Goal: Navigation & Orientation: Understand site structure

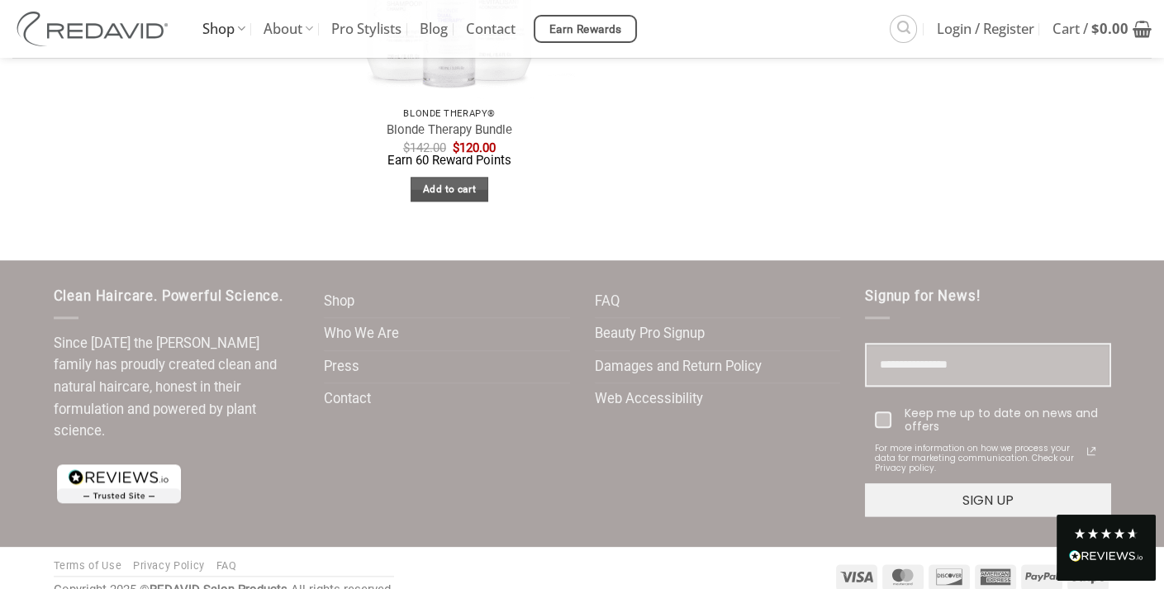
scroll to position [3391, 0]
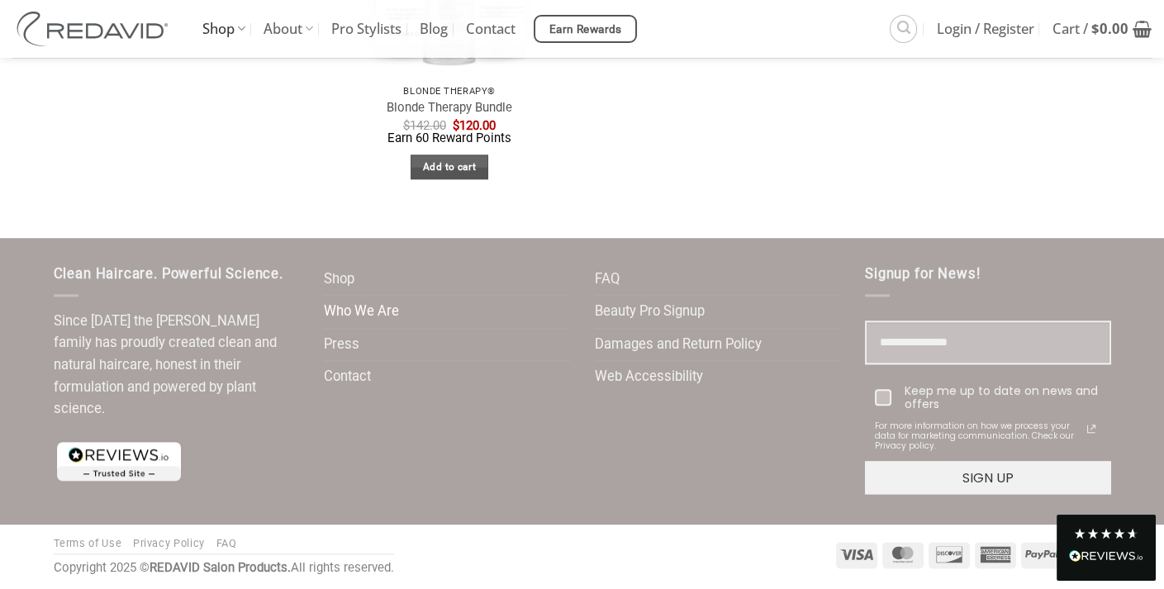
click at [367, 311] on link "Who We Are" at bounding box center [361, 312] width 75 height 32
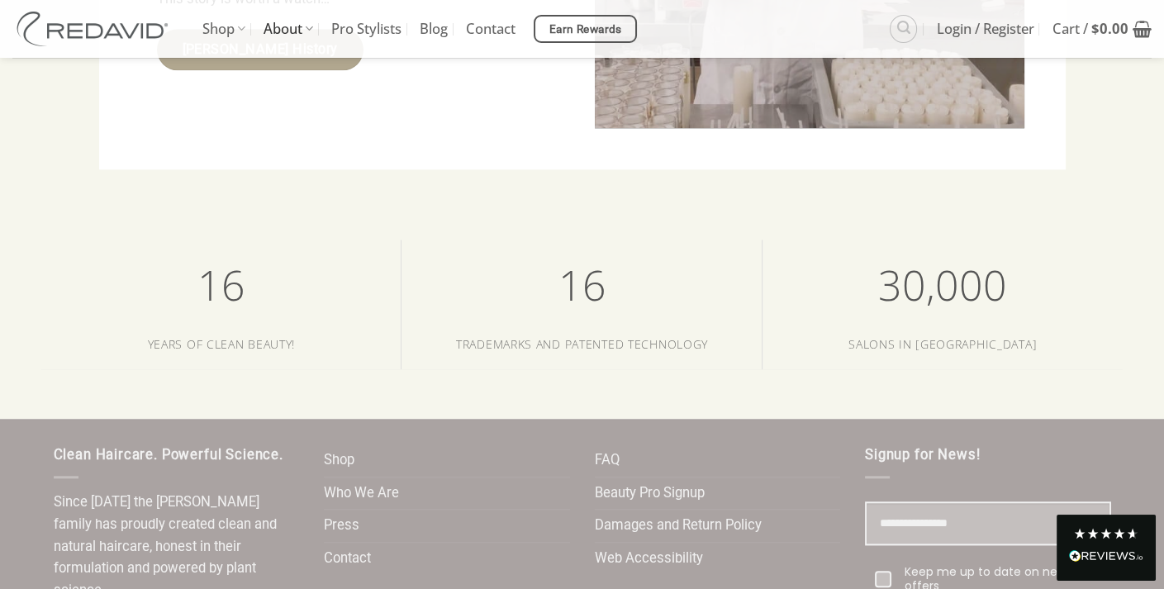
scroll to position [3120, 0]
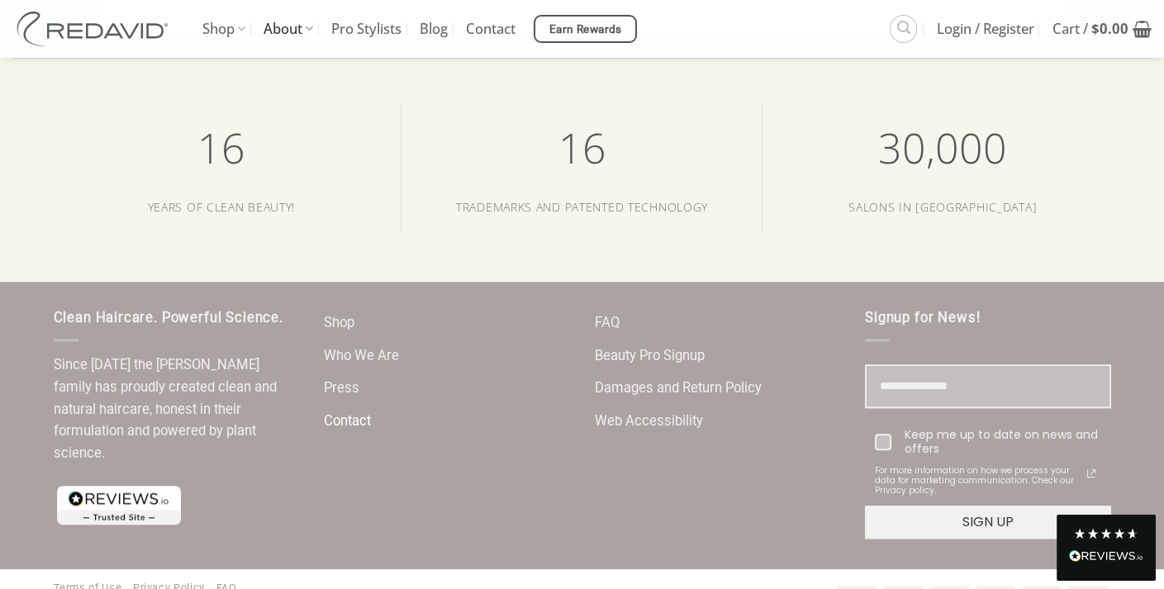
click at [356, 406] on link "Contact" at bounding box center [347, 422] width 47 height 32
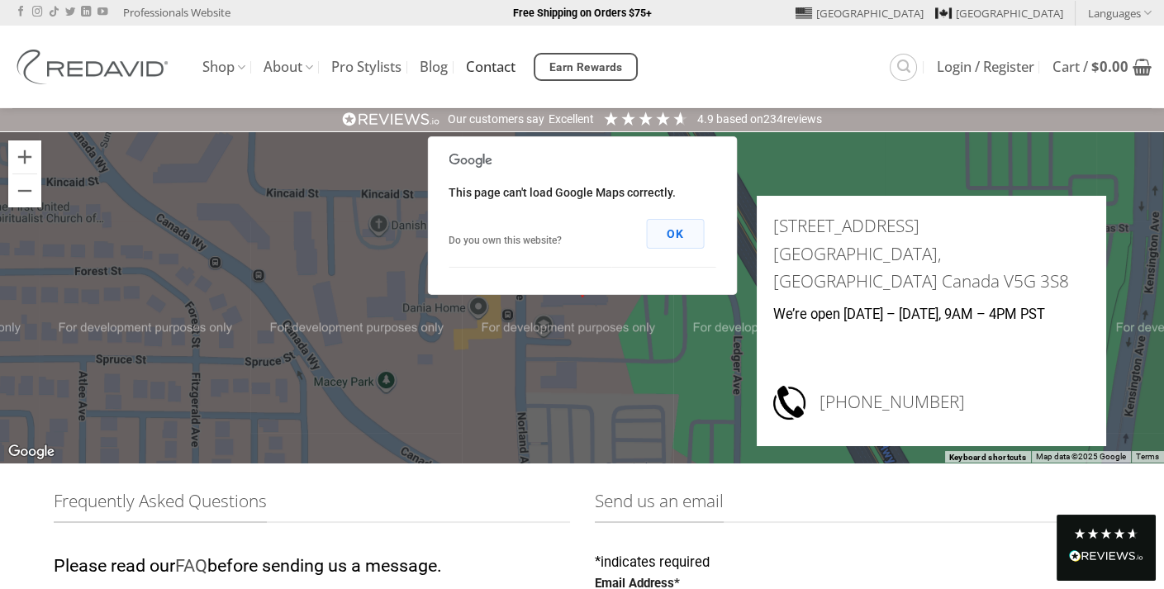
click at [682, 235] on button "OK" at bounding box center [675, 234] width 58 height 30
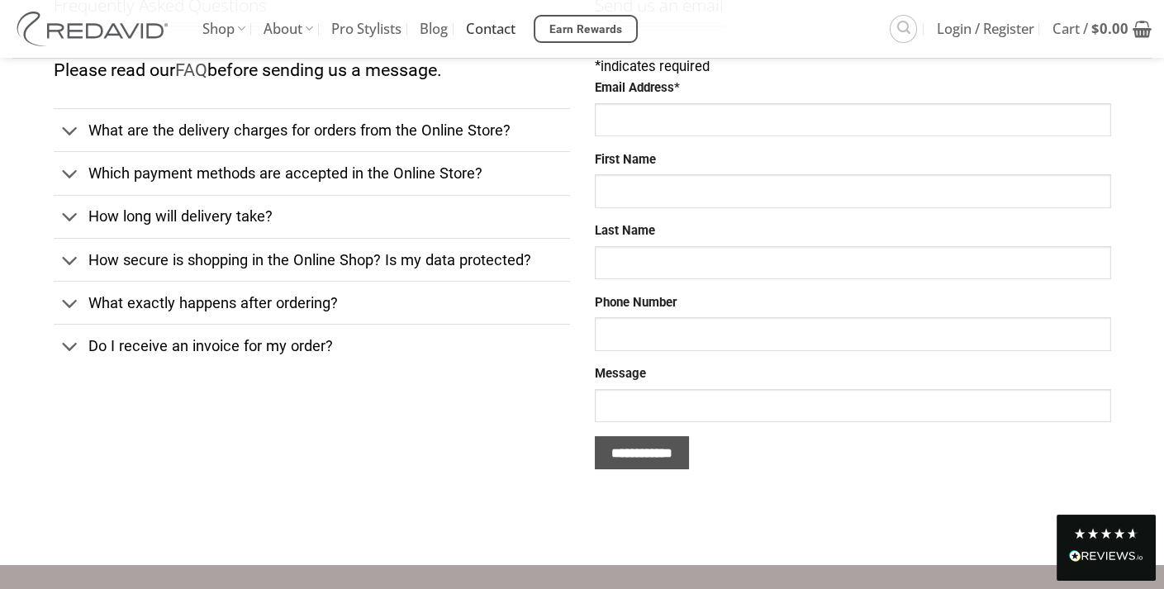
scroll to position [823, 0]
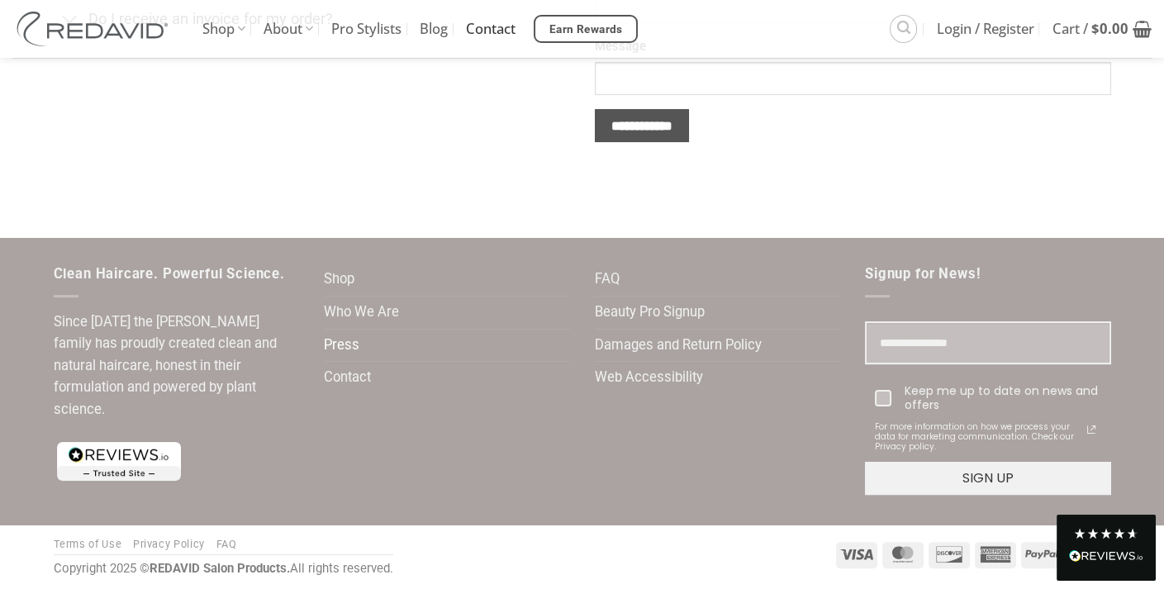
click at [344, 345] on link "Press" at bounding box center [342, 346] width 36 height 32
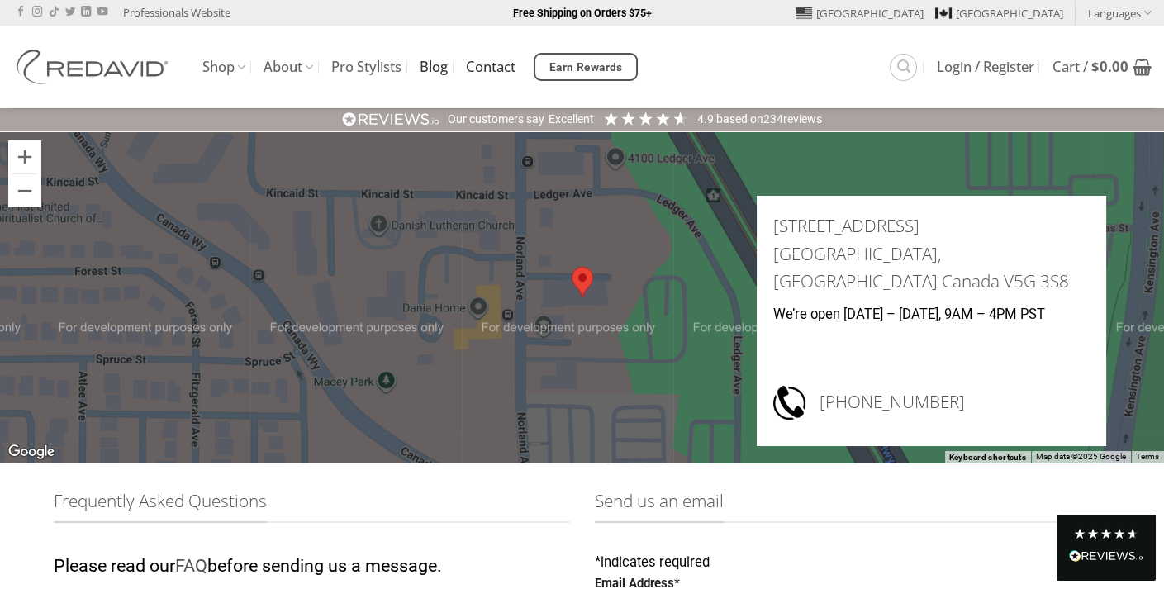
click at [443, 68] on link "Blog" at bounding box center [434, 67] width 28 height 30
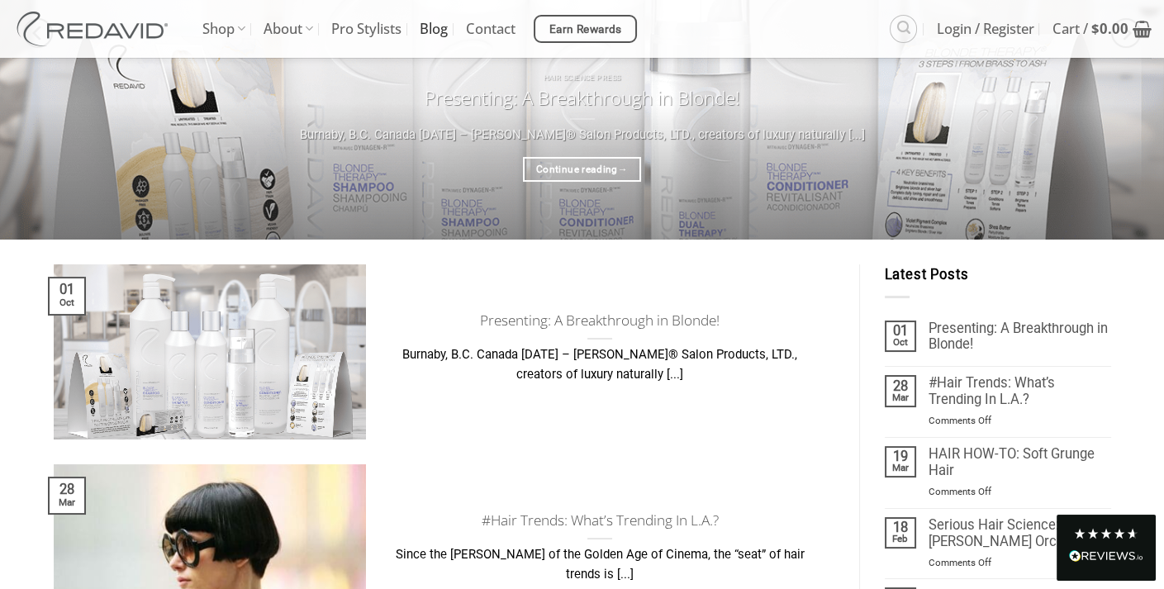
scroll to position [496, 0]
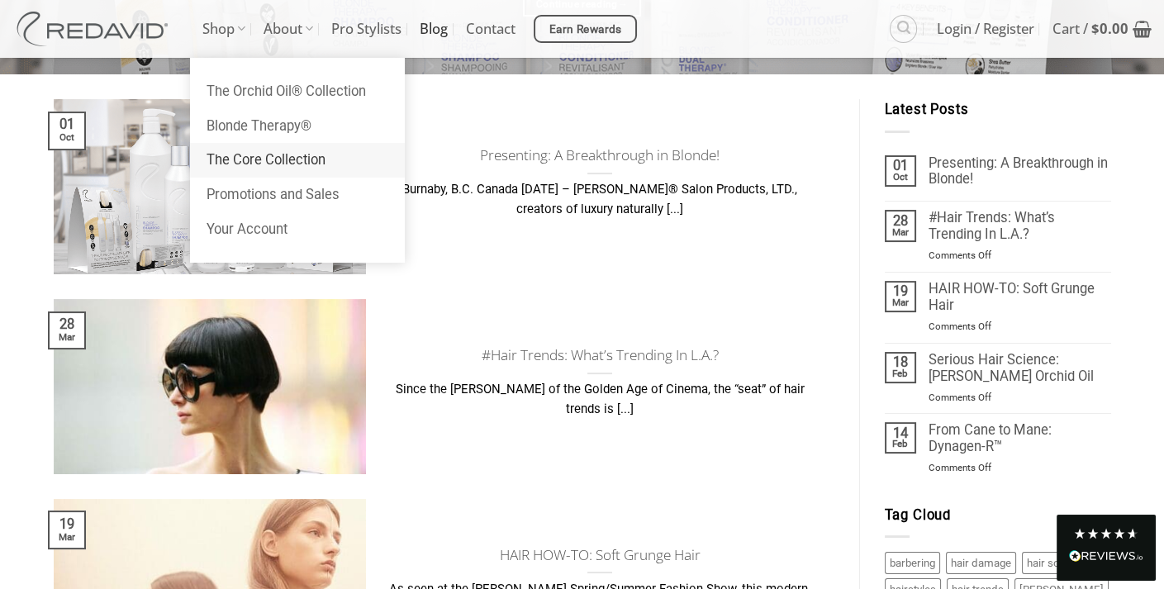
click at [238, 160] on link "The Core Collection" at bounding box center [297, 160] width 215 height 35
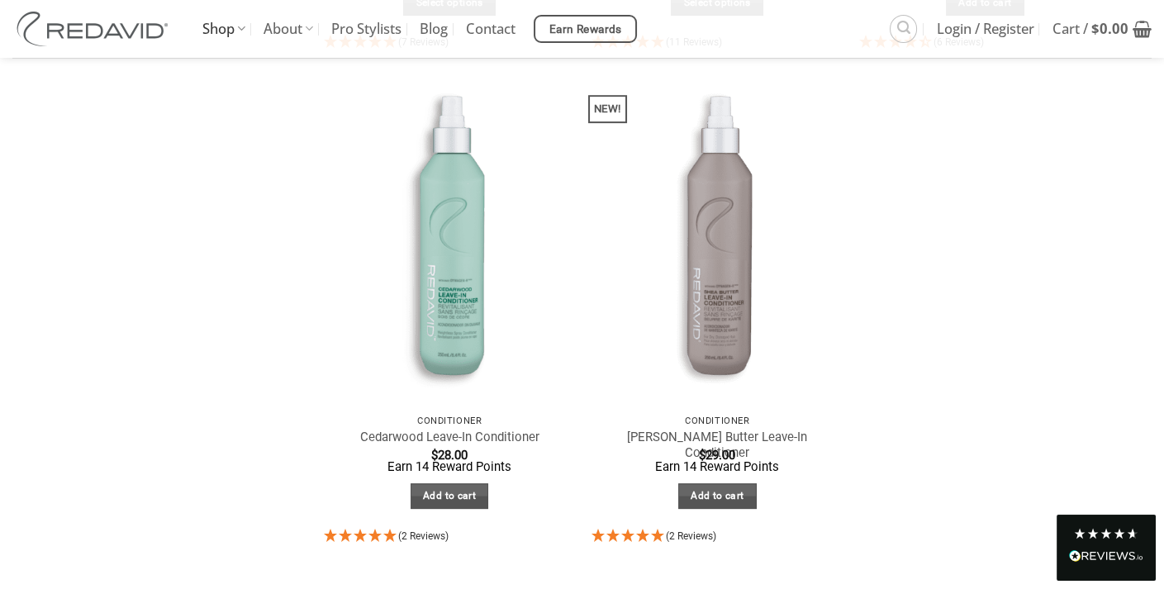
scroll to position [1156, 0]
